Goal: Task Accomplishment & Management: Use online tool/utility

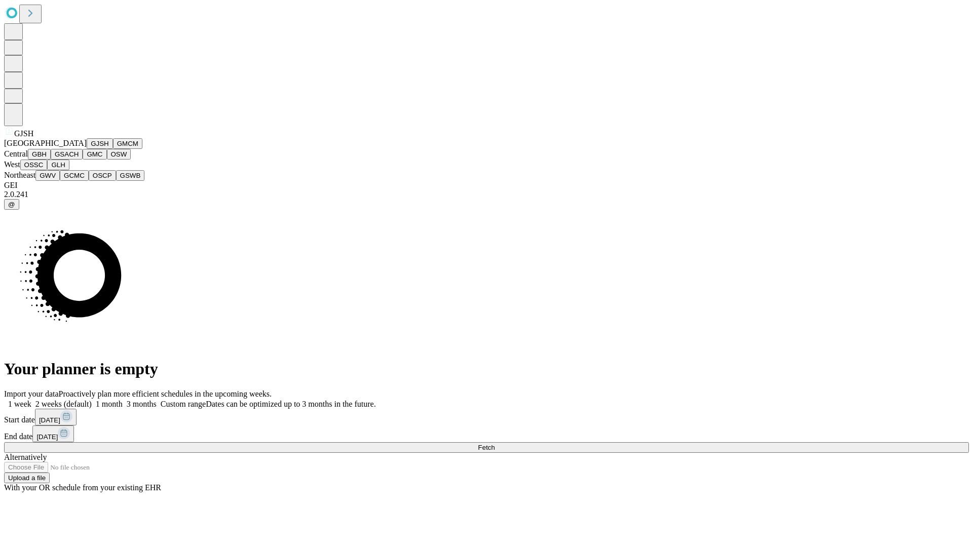
click at [87, 149] on button "GJSH" at bounding box center [100, 143] width 26 height 11
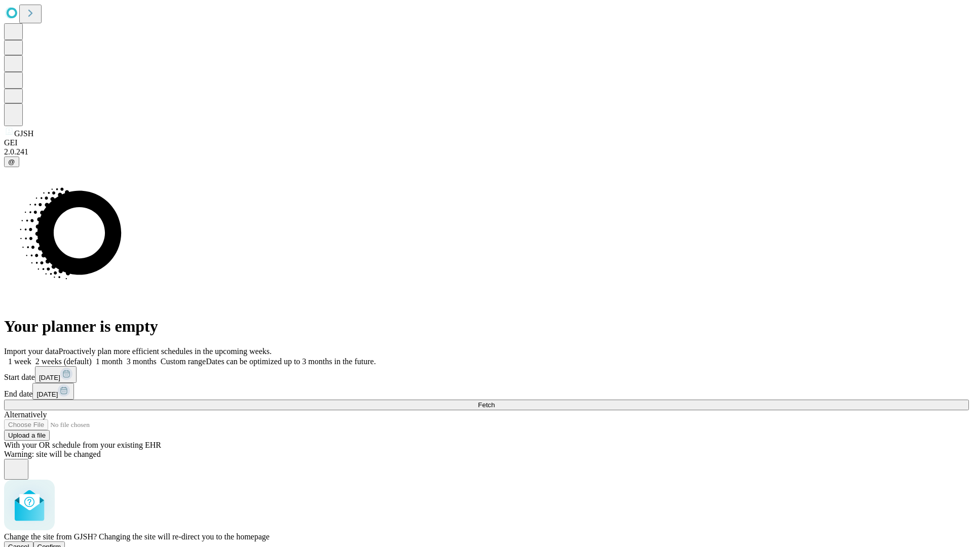
click at [61, 543] on span "Confirm" at bounding box center [49, 547] width 24 height 8
click at [31, 357] on label "1 week" at bounding box center [17, 361] width 27 height 9
click at [495, 401] on span "Fetch" at bounding box center [486, 405] width 17 height 8
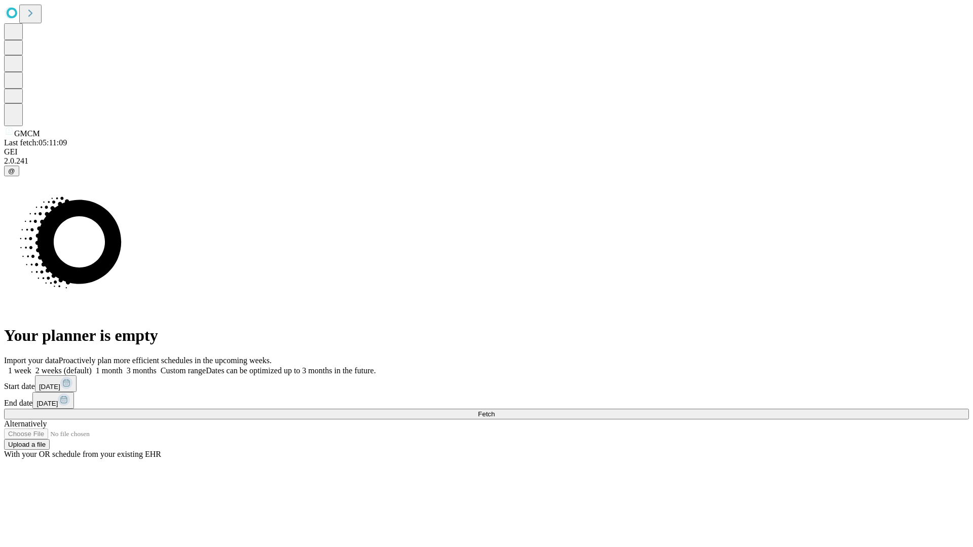
click at [31, 366] on label "1 week" at bounding box center [17, 370] width 27 height 9
click at [495, 410] on span "Fetch" at bounding box center [486, 414] width 17 height 8
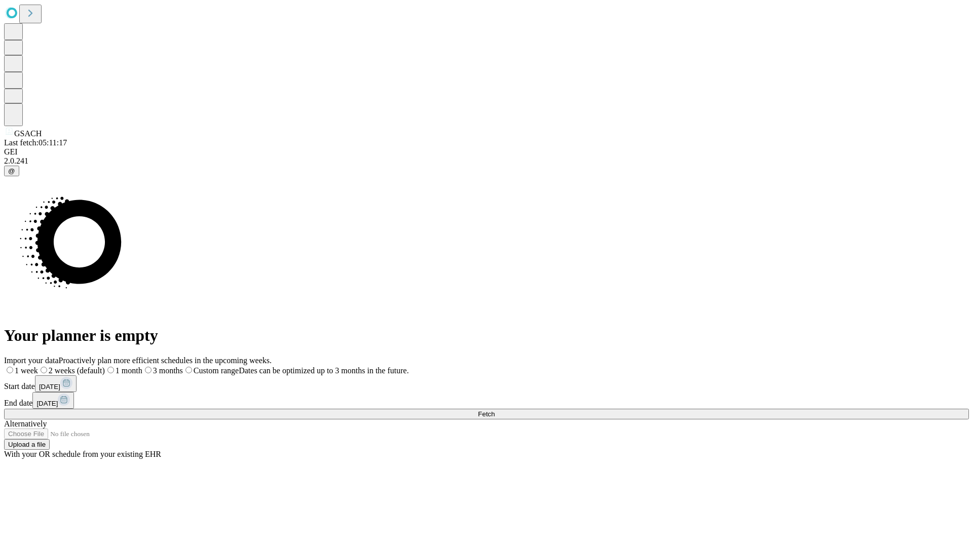
click at [38, 366] on label "1 week" at bounding box center [21, 370] width 34 height 9
click at [495, 410] on span "Fetch" at bounding box center [486, 414] width 17 height 8
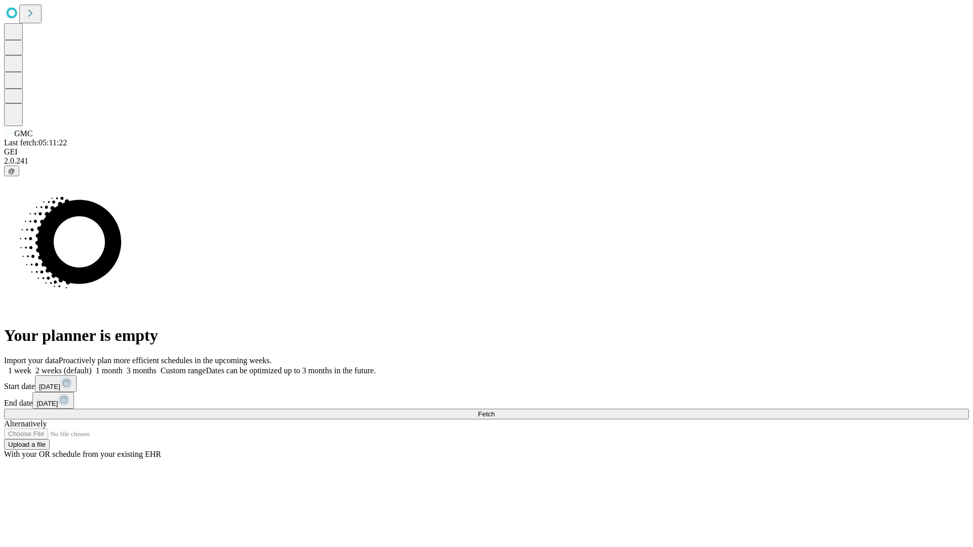
click at [495, 410] on span "Fetch" at bounding box center [486, 414] width 17 height 8
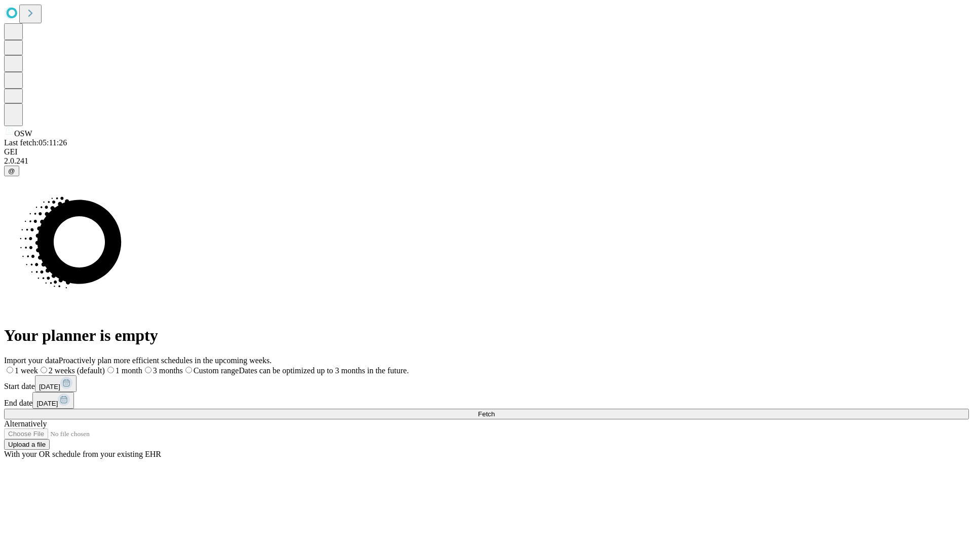
click at [38, 366] on label "1 week" at bounding box center [21, 370] width 34 height 9
click at [495, 410] on span "Fetch" at bounding box center [486, 414] width 17 height 8
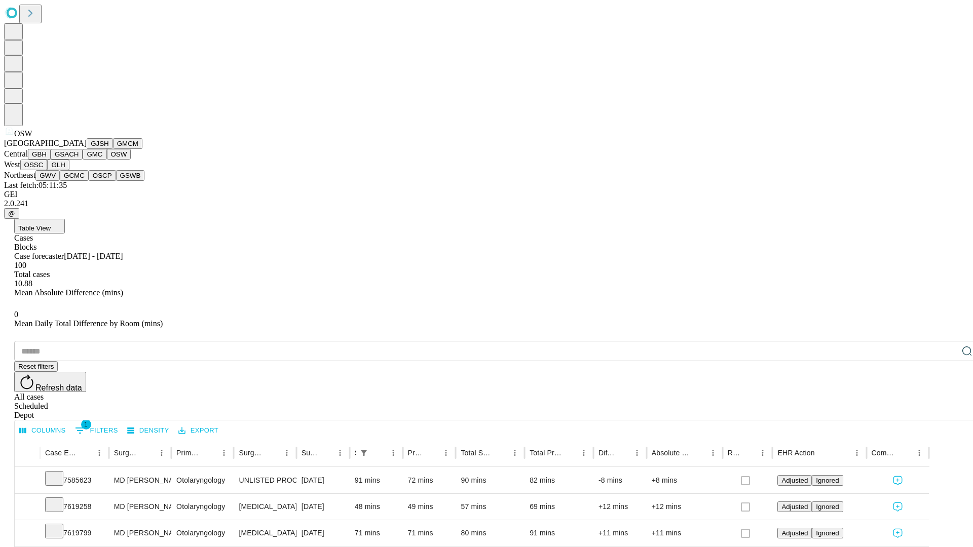
click at [48, 170] on button "OSSC" at bounding box center [33, 165] width 27 height 11
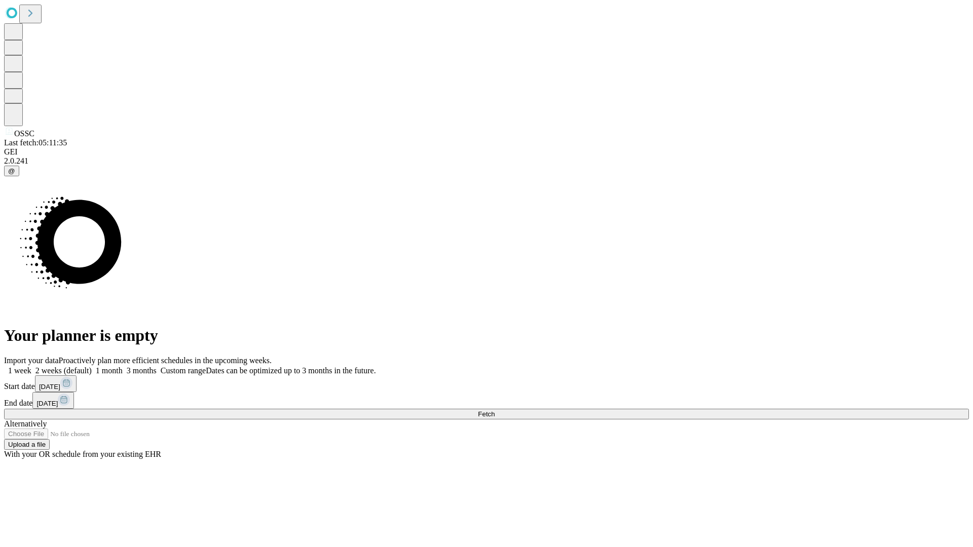
click at [31, 366] on label "1 week" at bounding box center [17, 370] width 27 height 9
click at [495, 410] on span "Fetch" at bounding box center [486, 414] width 17 height 8
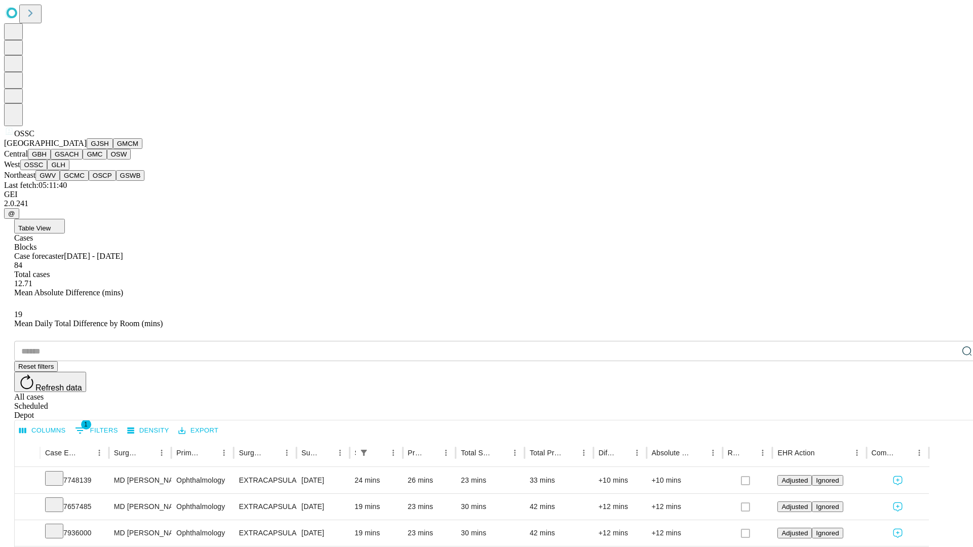
click at [69, 170] on button "GLH" at bounding box center [58, 165] width 22 height 11
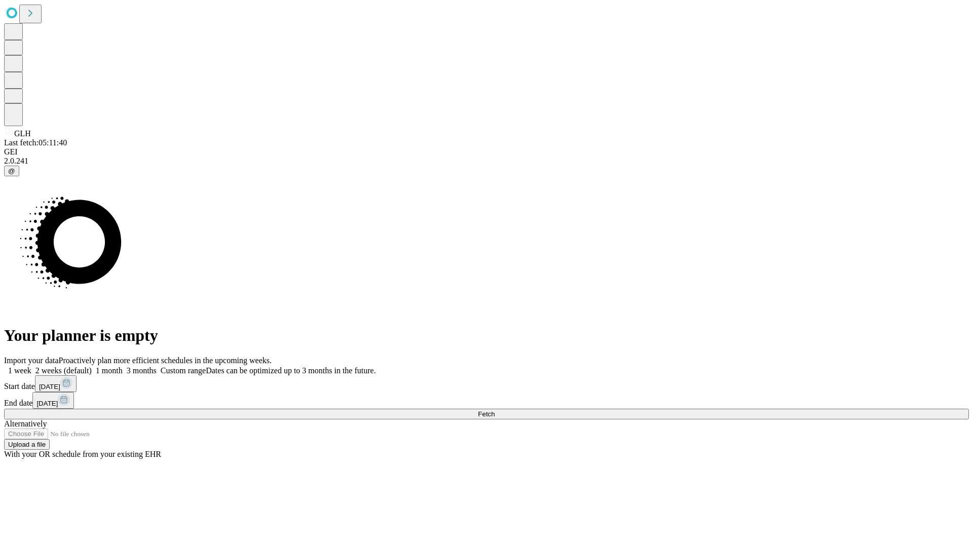
click at [31, 366] on label "1 week" at bounding box center [17, 370] width 27 height 9
click at [495, 410] on span "Fetch" at bounding box center [486, 414] width 17 height 8
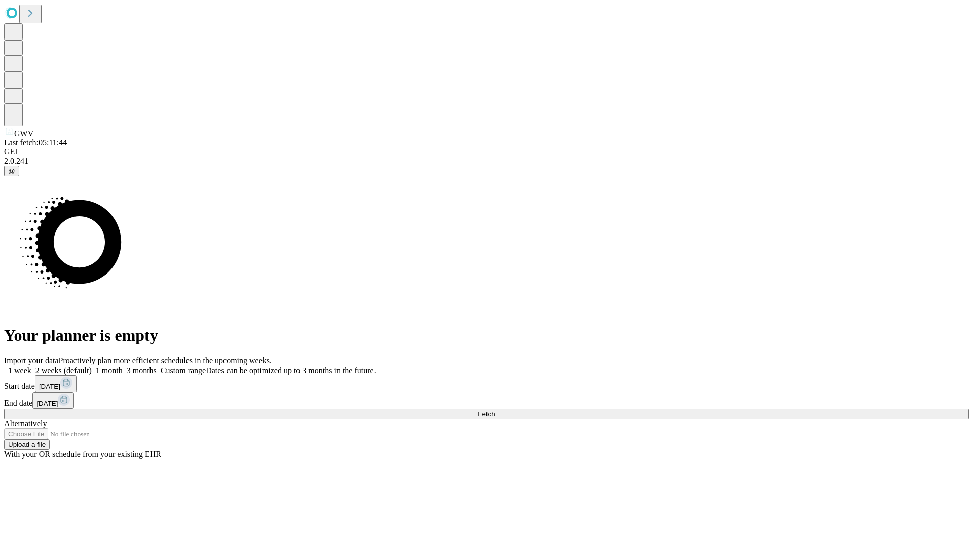
click at [31, 366] on label "1 week" at bounding box center [17, 370] width 27 height 9
click at [495, 410] on span "Fetch" at bounding box center [486, 414] width 17 height 8
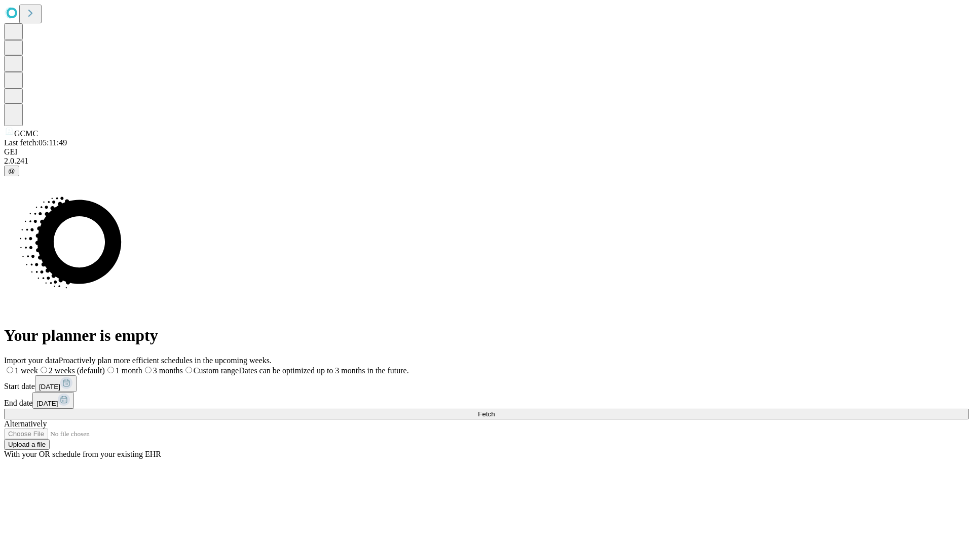
click at [38, 366] on label "1 week" at bounding box center [21, 370] width 34 height 9
click at [495, 410] on span "Fetch" at bounding box center [486, 414] width 17 height 8
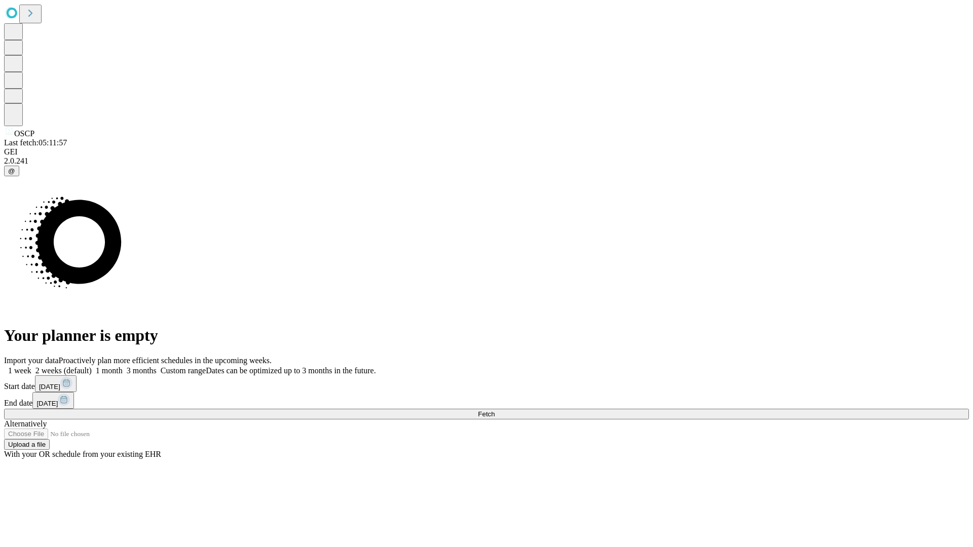
click at [31, 366] on label "1 week" at bounding box center [17, 370] width 27 height 9
click at [495, 410] on span "Fetch" at bounding box center [486, 414] width 17 height 8
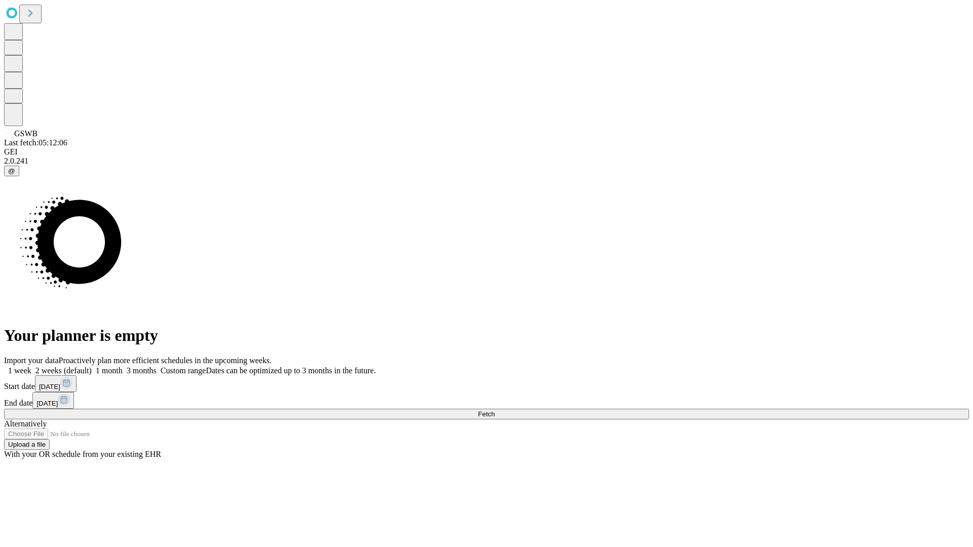
click at [31, 366] on label "1 week" at bounding box center [17, 370] width 27 height 9
click at [495, 410] on span "Fetch" at bounding box center [486, 414] width 17 height 8
